Goal: Task Accomplishment & Management: Use online tool/utility

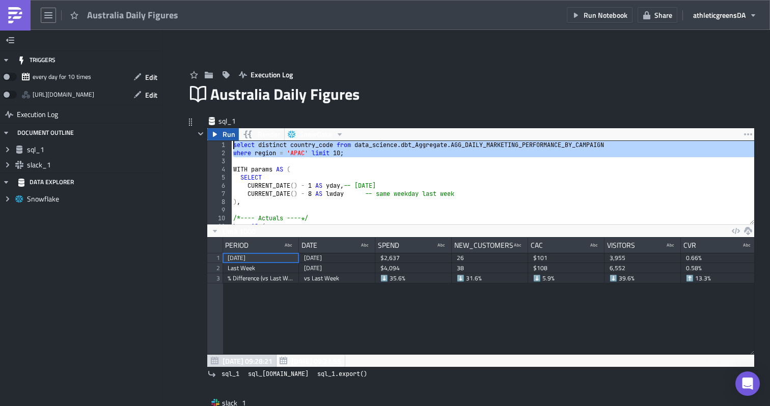
drag, startPoint x: 347, startPoint y: 164, endPoint x: 226, endPoint y: 138, distance: 124.5
click at [226, 138] on div "Run Render Snowflake 1 2 3 4 5 6 7 8 9 10 11 12 select distinct country_code fr…" at bounding box center [481, 248] width 548 height 240
type textarea "select distinct country_code from data_science.dbt_Aggregate.AGG_DAILY_MARKETIN…"
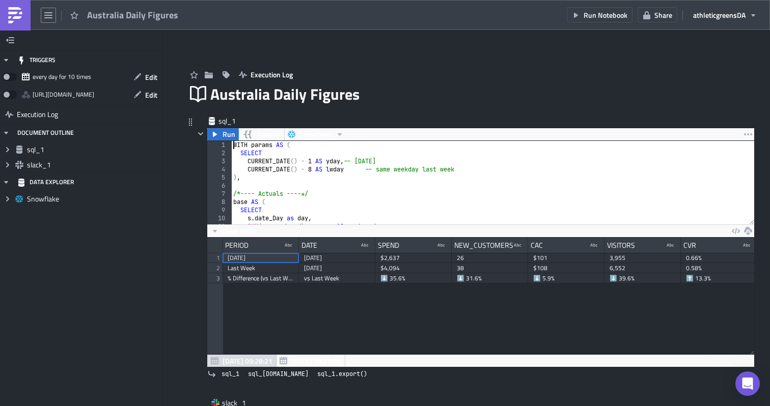
click at [335, 154] on div "WITH params AS ( SELECT CURRENT_DATE ( ) - 1 AS yday , -- [DATE] CURRENT_DATE (…" at bounding box center [492, 191] width 523 height 100
type textarea "SELECT"
click at [137, 71] on button "Edit" at bounding box center [145, 77] width 34 height 16
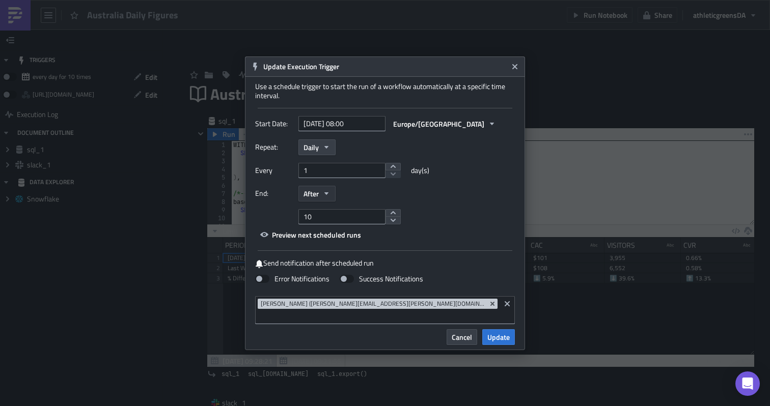
click at [320, 198] on button "After" at bounding box center [317, 194] width 37 height 16
click at [341, 202] on div "End: After Never After On date" at bounding box center [385, 194] width 260 height 16
click at [322, 151] on icon "button" at bounding box center [326, 147] width 8 height 8
click at [344, 155] on div "Repeat: Daily Yearly Monthly Weekly Daily Hourly Minutely" at bounding box center [385, 148] width 260 height 16
click at [327, 195] on icon "button" at bounding box center [326, 194] width 4 height 3
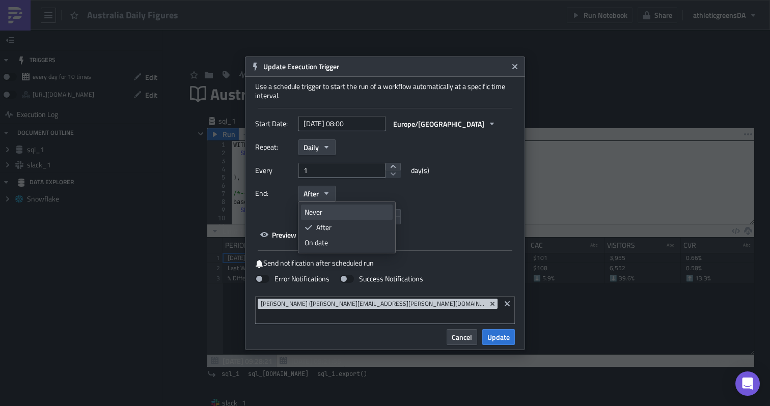
click at [325, 216] on div "Never" at bounding box center [347, 212] width 85 height 10
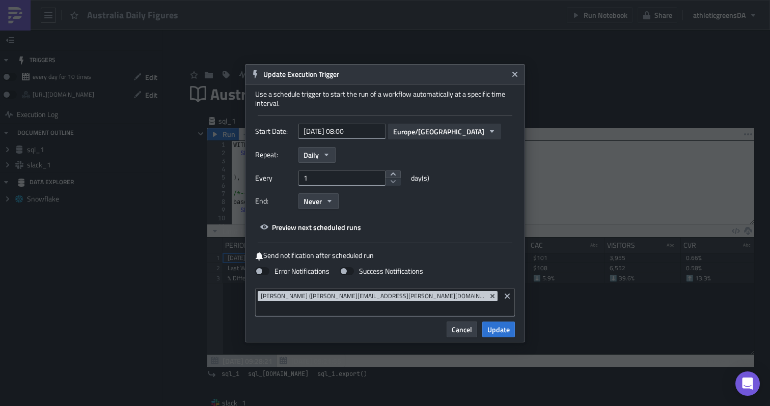
click at [401, 137] on span "Europe/[GEOGRAPHIC_DATA]" at bounding box center [438, 131] width 91 height 11
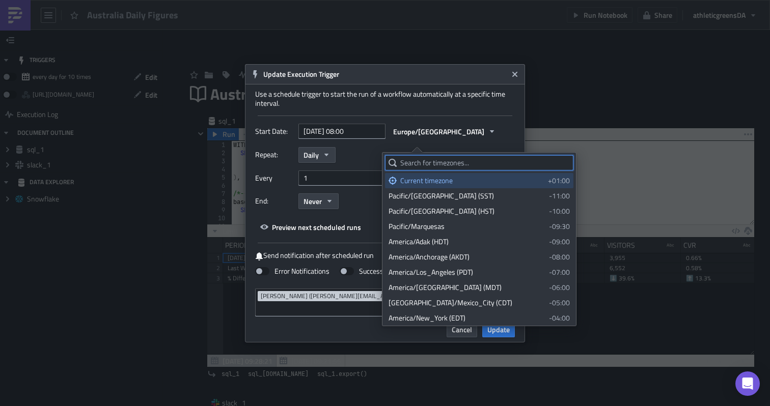
click at [452, 163] on input "text" at bounding box center [479, 162] width 188 height 15
type input "T"
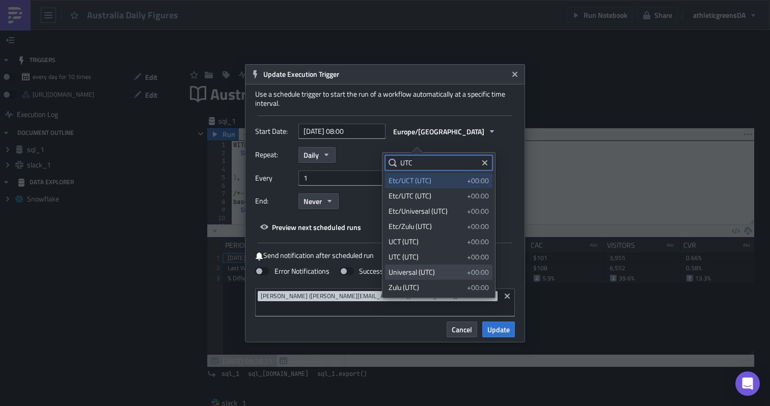
type input "UTC"
click at [427, 276] on div "Universal (UTC)" at bounding box center [426, 272] width 75 height 10
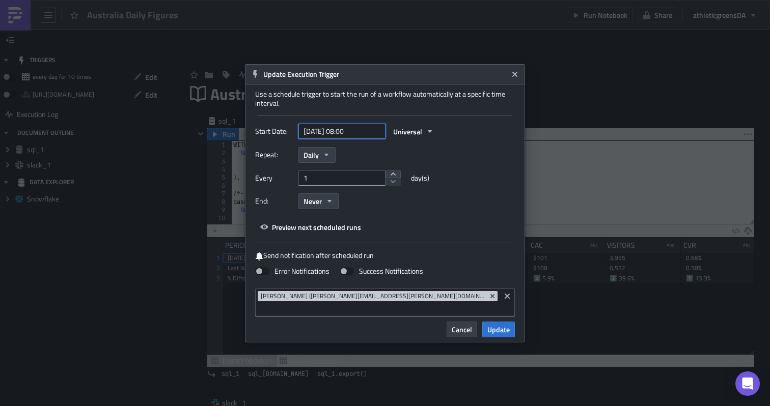
select select "8"
select select "2025"
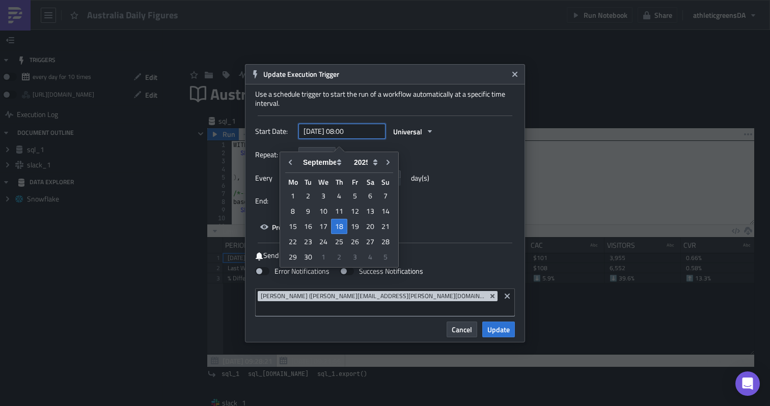
drag, startPoint x: 367, startPoint y: 140, endPoint x: 280, endPoint y: 138, distance: 87.1
click at [280, 138] on div "Start Date: [DATE] 08:00 Universal" at bounding box center [385, 132] width 260 height 16
paste input "8-29 12:3"
type input "[DATE] 12:30"
select select "7"
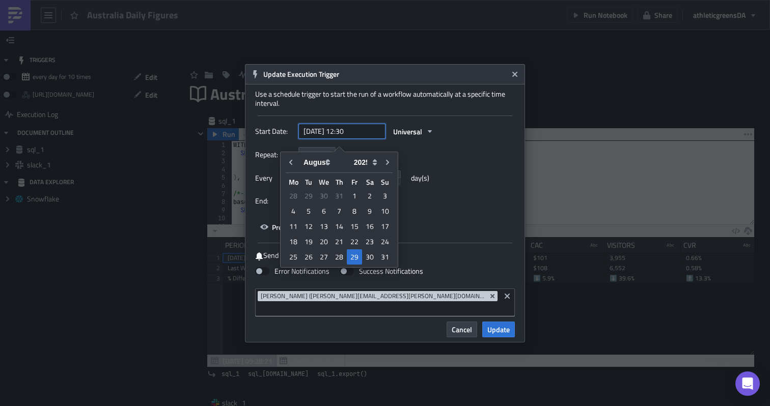
click at [342, 137] on input "[DATE] 12:30" at bounding box center [342, 131] width 87 height 15
click at [329, 139] on input "[DATE] 12:30" at bounding box center [342, 131] width 87 height 15
type input "[DATE] 12:30"
select select "8"
type input "[DATE] 12:30"
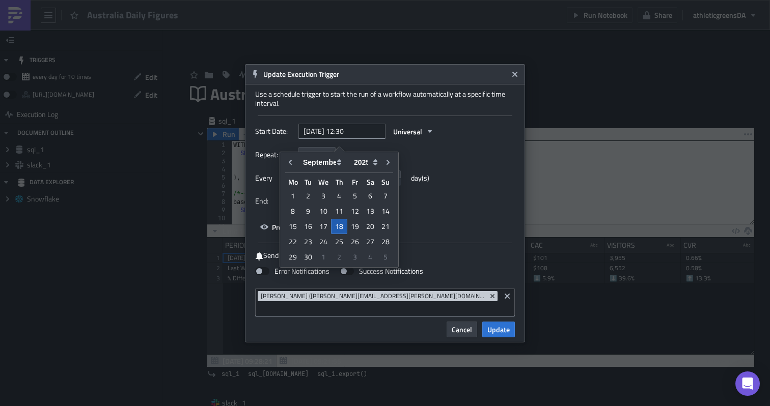
click at [341, 227] on div "18" at bounding box center [339, 226] width 16 height 15
click at [341, 228] on div "18" at bounding box center [339, 226] width 16 height 15
type input "[DATE] 00:00"
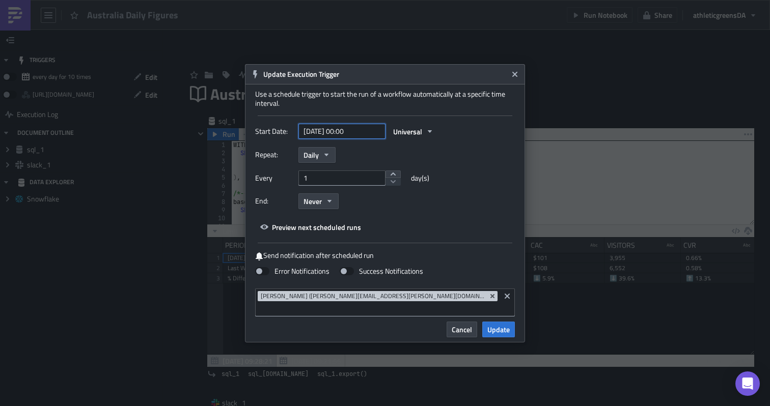
click at [360, 138] on input "[DATE] 00:00" at bounding box center [342, 131] width 87 height 15
select select "8"
select select "2025"
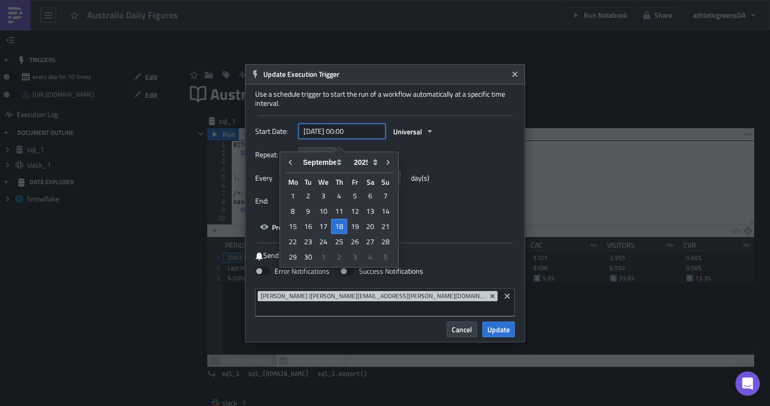
click at [360, 138] on input "[DATE] 00:00" at bounding box center [342, 131] width 87 height 15
paste input "8-29 12:3"
type input "[DATE] 12:30"
select select "7"
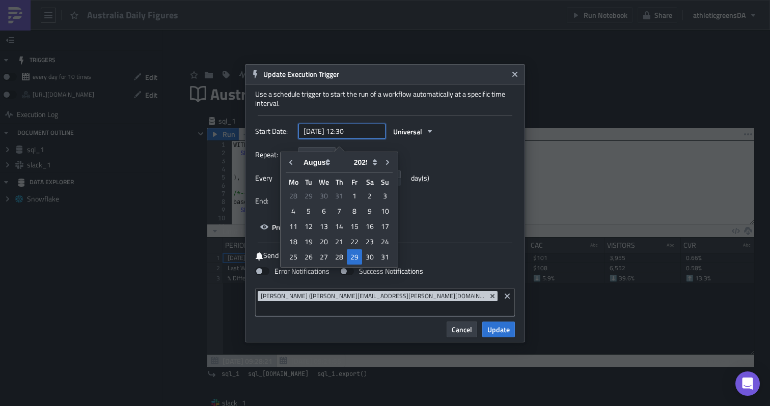
click at [342, 137] on input "[DATE] 12:30" at bounding box center [342, 131] width 87 height 15
click at [329, 138] on input "[DATE] 12:30" at bounding box center [342, 131] width 87 height 15
type input "[DATE] 12:30"
select select "8"
type input "[DATE] 12:30"
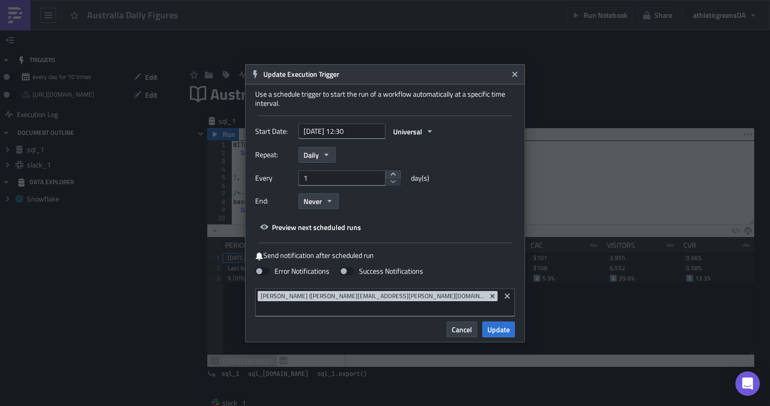
click at [457, 139] on div "Start Date: [DATE] 12:30 Universal" at bounding box center [385, 132] width 260 height 16
click at [491, 327] on span "Update" at bounding box center [498, 329] width 22 height 11
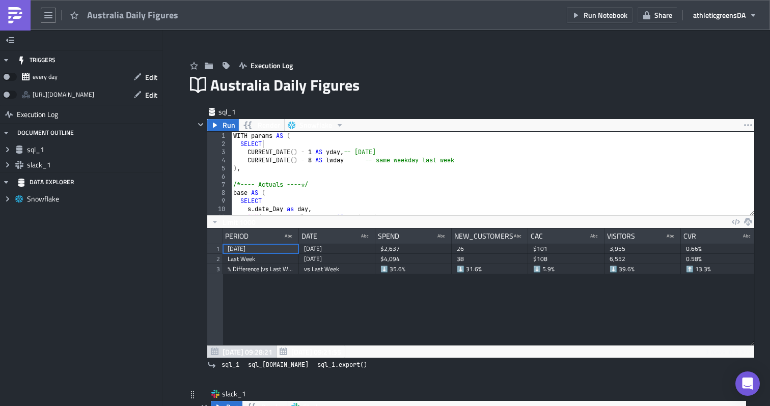
scroll to position [8, 0]
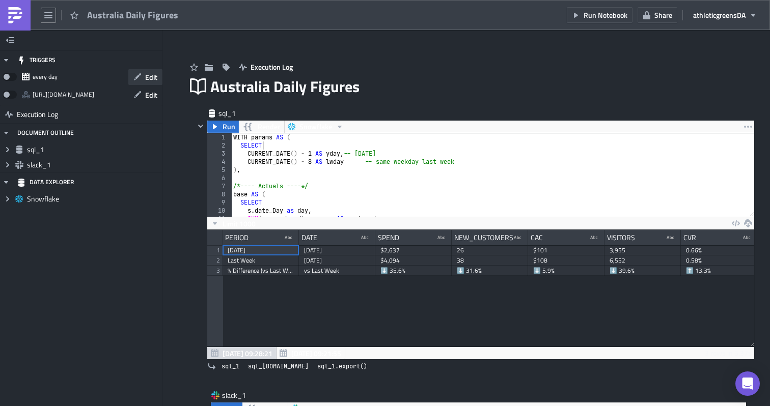
click at [142, 77] on button "Edit" at bounding box center [145, 77] width 34 height 16
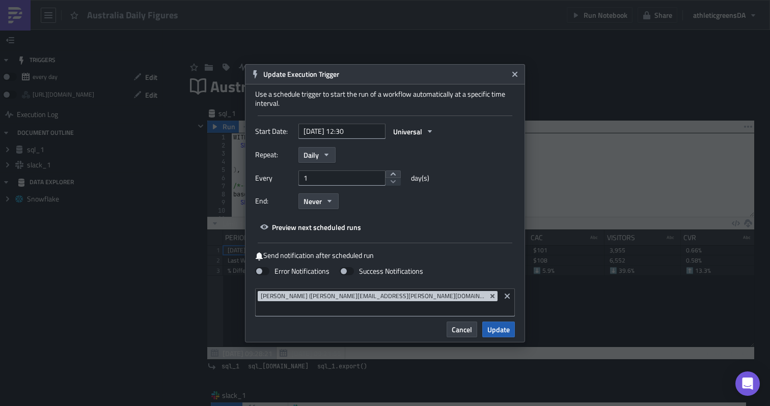
click at [494, 327] on span "Update" at bounding box center [498, 329] width 22 height 11
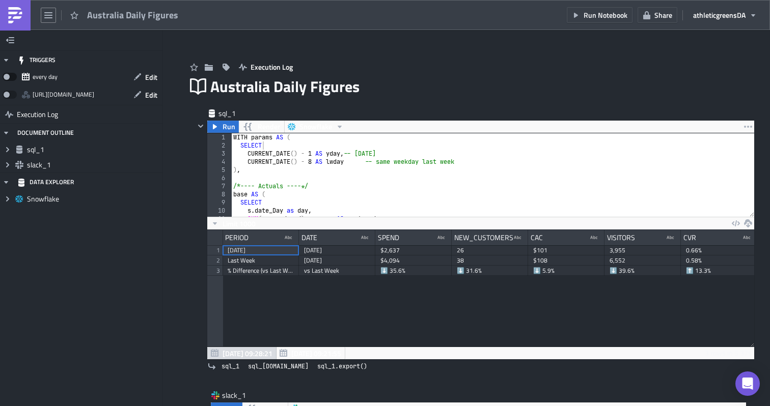
click at [7, 77] on span at bounding box center [10, 77] width 14 height 8
click at [7, 77] on input "checkbox" at bounding box center [8, 74] width 7 height 7
checkbox input "true"
click at [131, 295] on div "TRIGGERS every day Edit [URL][DOMAIN_NAME] Edit Execution Log DOCUMENT OUTLINE …" at bounding box center [81, 218] width 163 height 376
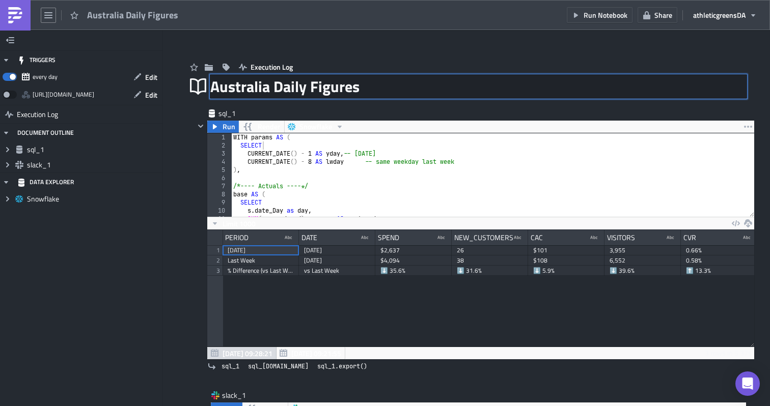
click at [466, 88] on div "Australia Daily Figures Australia Daily Figures" at bounding box center [478, 86] width 536 height 23
click at [355, 112] on div "sql_1" at bounding box center [475, 114] width 560 height 12
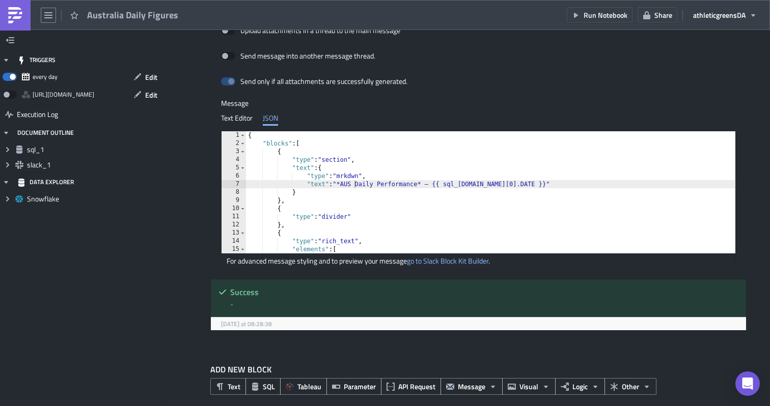
scroll to position [567, 0]
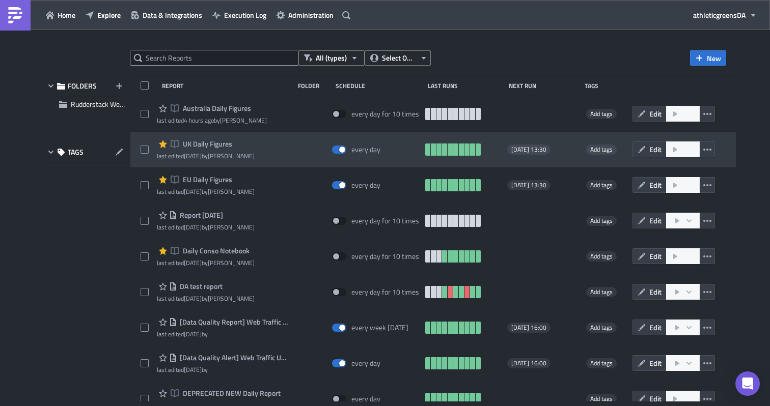
click at [226, 144] on span "UK Daily Figures" at bounding box center [206, 144] width 52 height 9
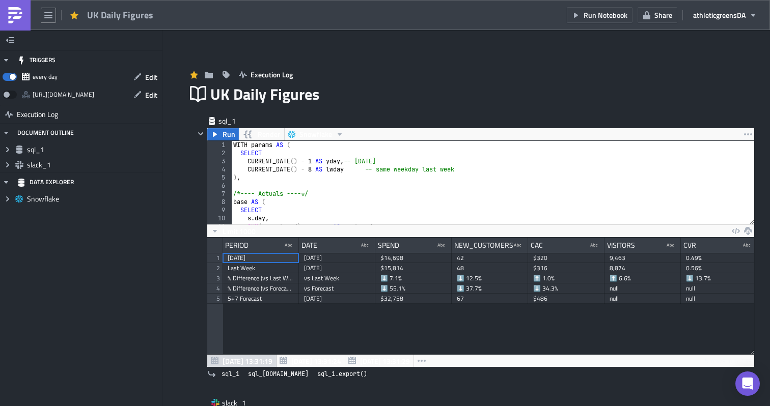
scroll to position [117, 547]
click at [149, 76] on span "Edit" at bounding box center [151, 77] width 12 height 11
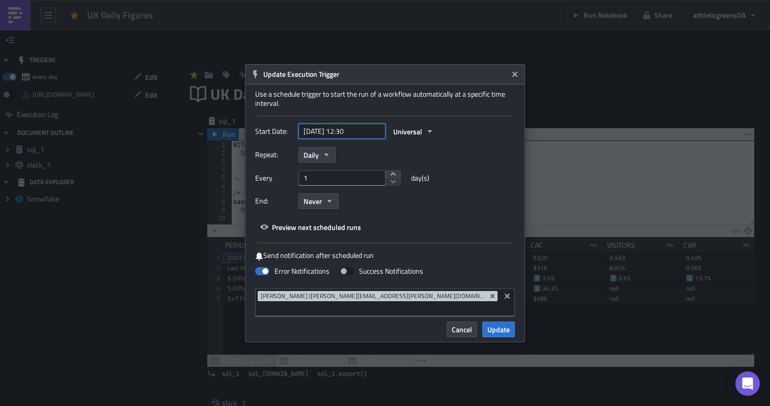
select select "7"
select select "2025"
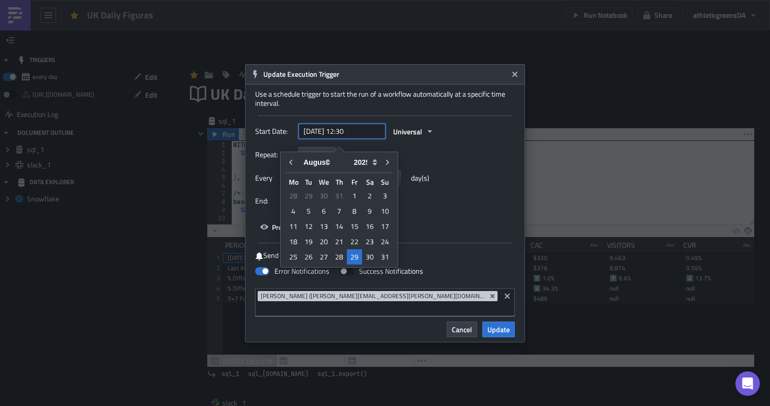
drag, startPoint x: 369, startPoint y: 138, endPoint x: 273, endPoint y: 134, distance: 96.8
click at [273, 134] on div "Start Date: 2025-08-29 12:30 Universal" at bounding box center [385, 132] width 260 height 16
